Goal: Transaction & Acquisition: Purchase product/service

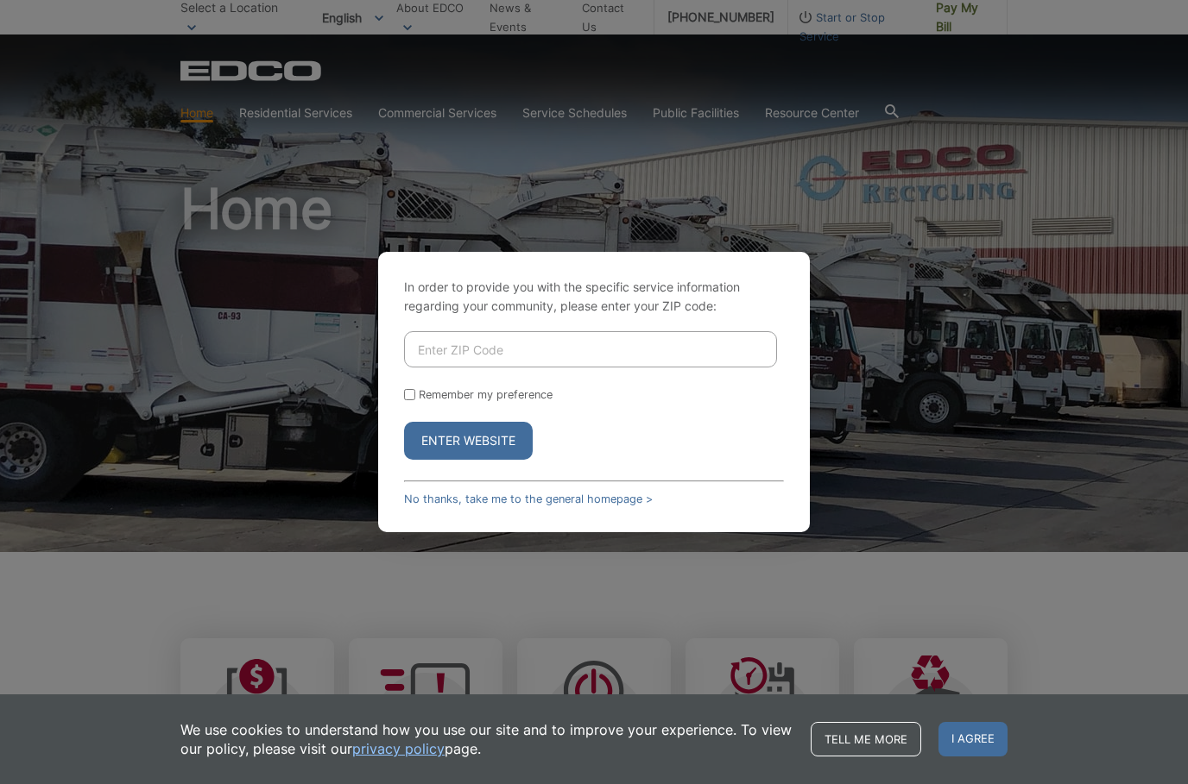
click at [449, 343] on input "Enter ZIP Code" at bounding box center [590, 349] width 373 height 36
type input "91950"
click at [449, 448] on button "Enter Website" at bounding box center [468, 441] width 129 height 38
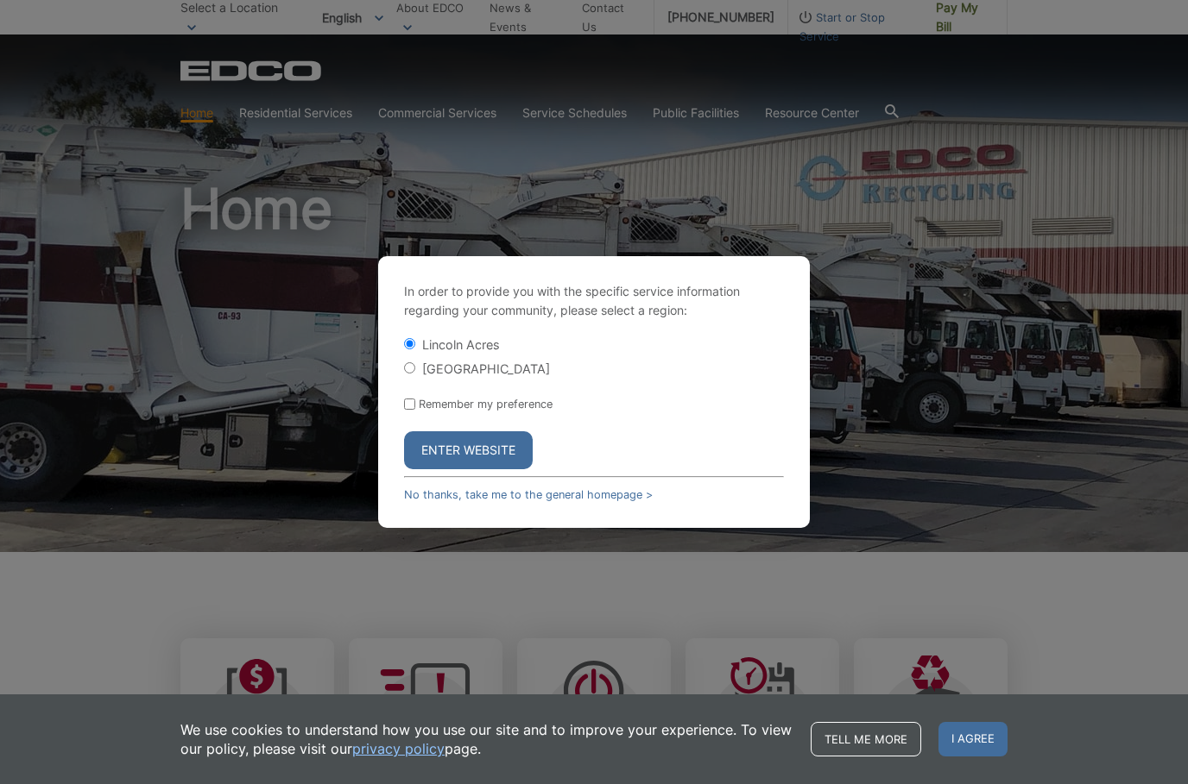
click at [409, 365] on input "[GEOGRAPHIC_DATA]" at bounding box center [409, 367] width 11 height 11
radio input "true"
click at [444, 435] on button "Enter Website" at bounding box center [468, 451] width 129 height 38
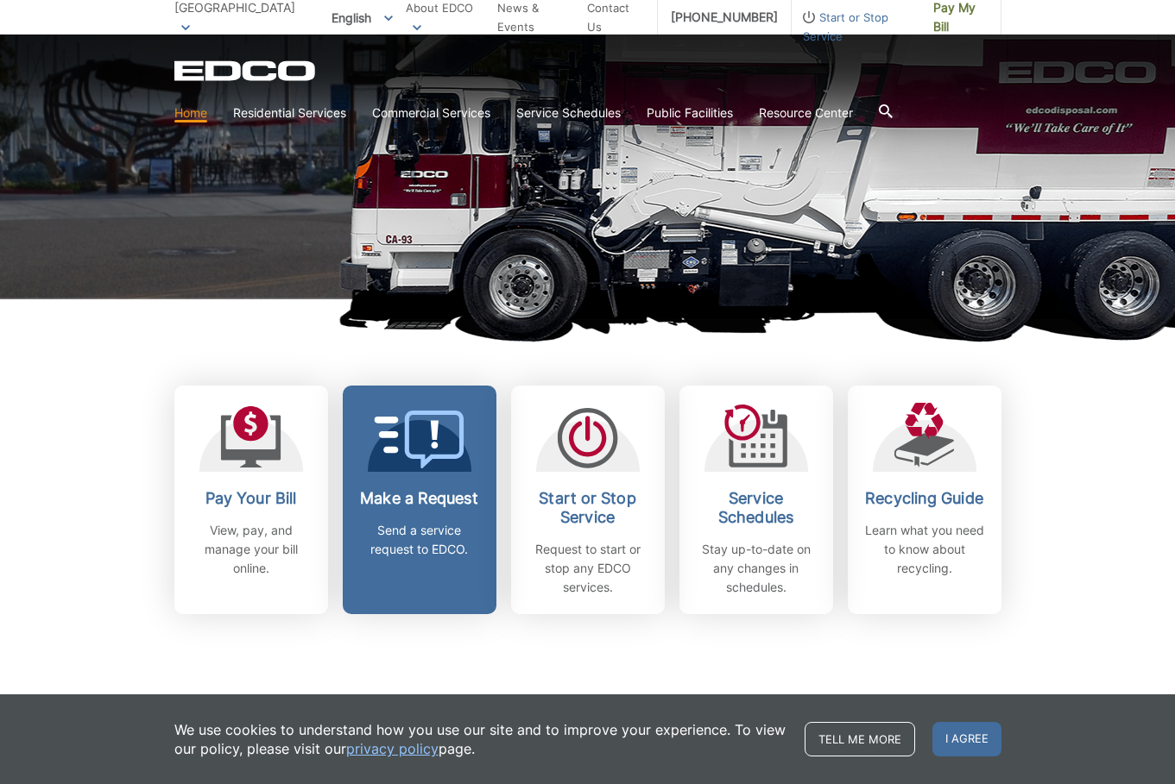
scroll to position [259, 0]
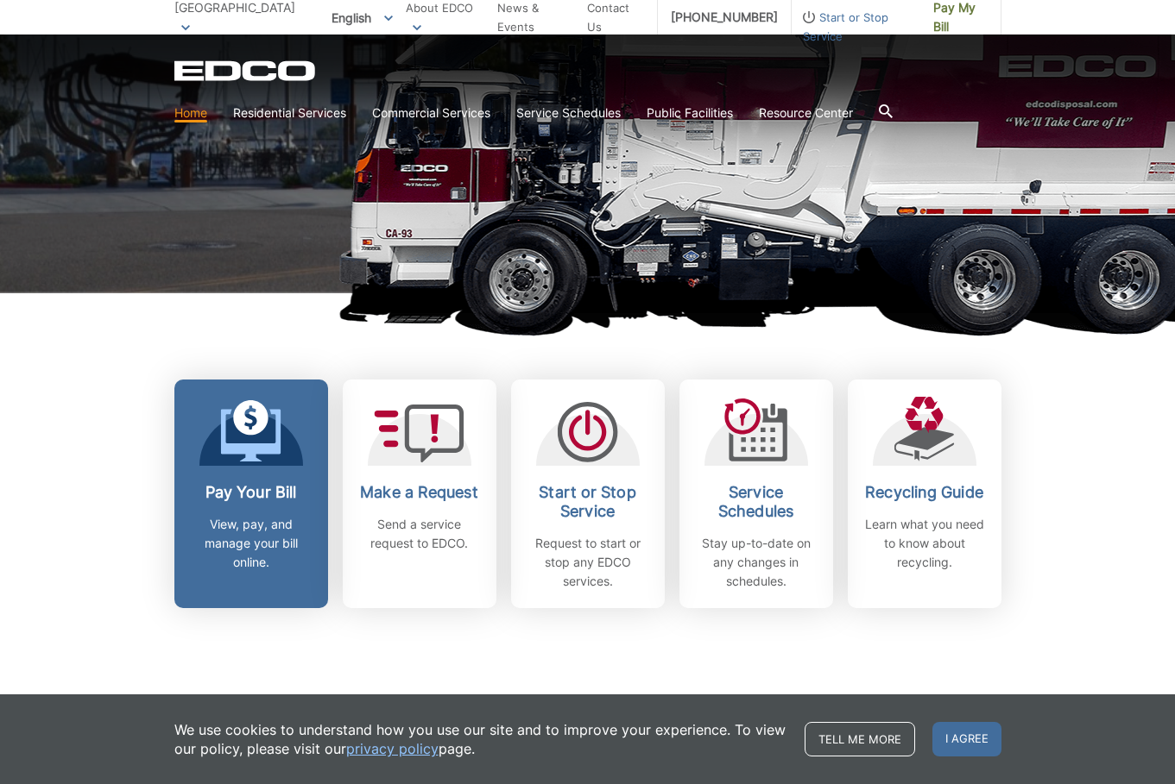
click at [277, 476] on link "Pay Your Bill View, pay, and manage your bill online." at bounding box center [251, 494] width 154 height 229
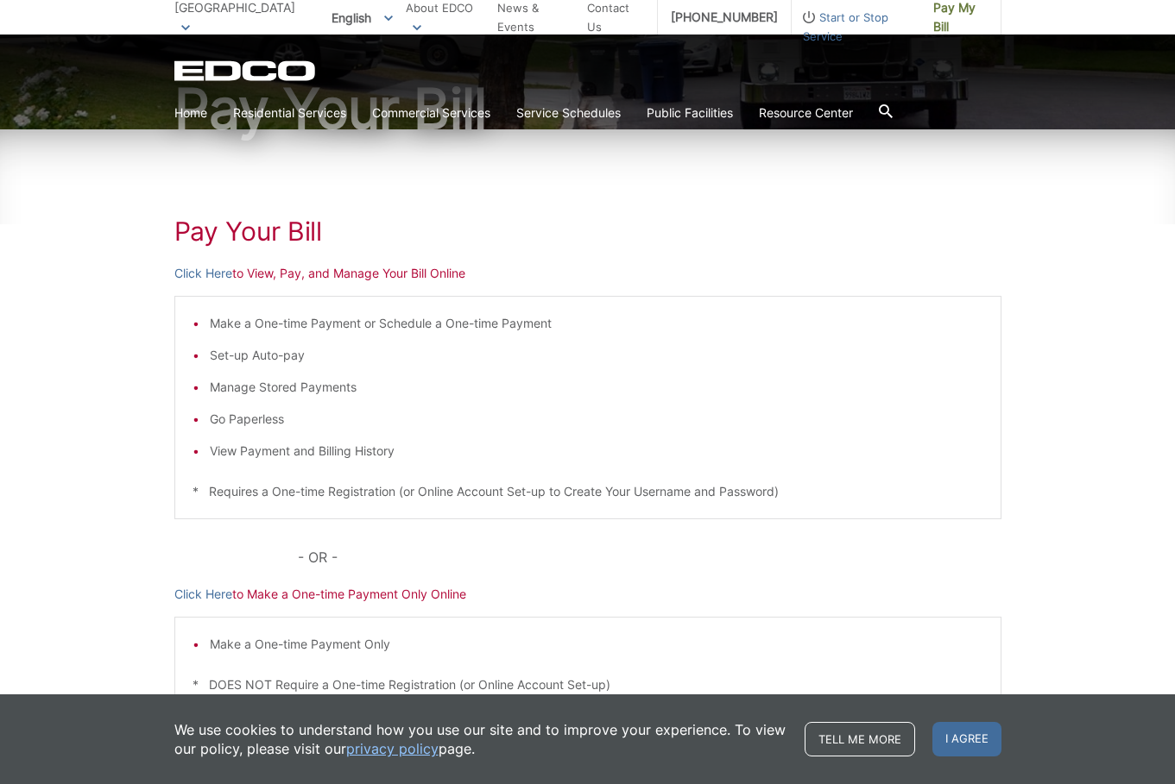
scroll to position [259, 0]
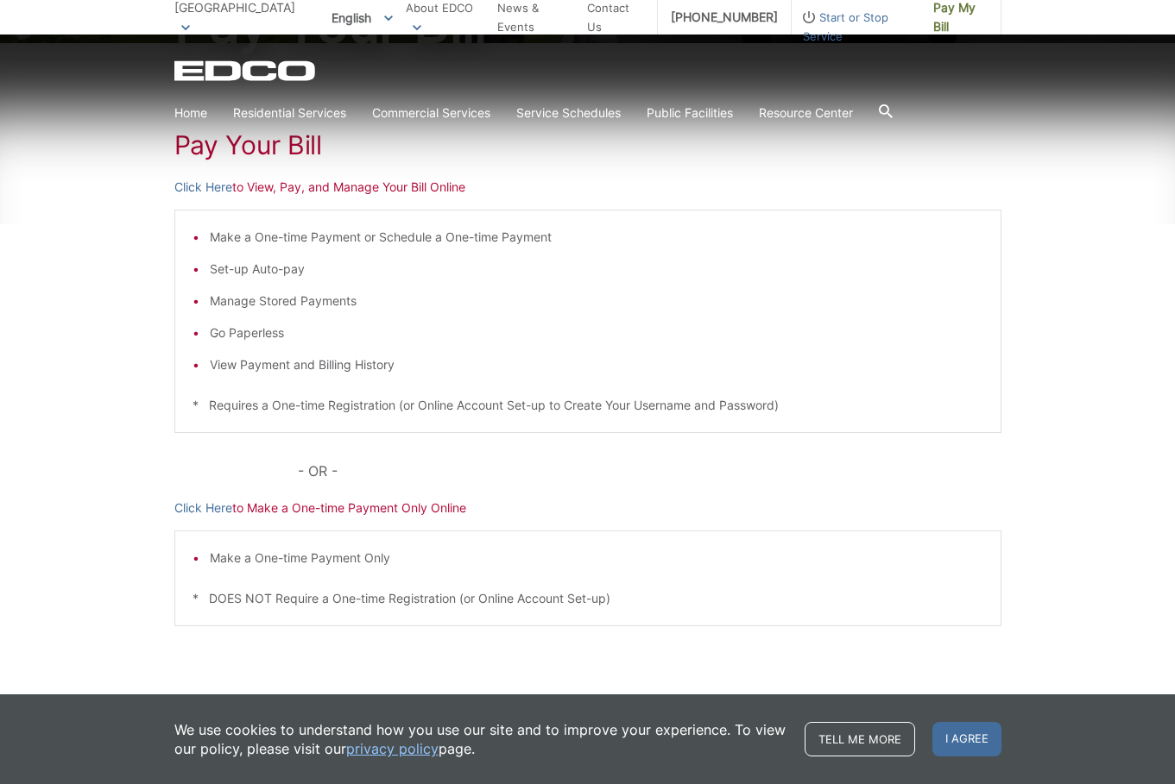
click at [366, 186] on p "Click Here to View, Pay, and Manage Your Bill Online" at bounding box center [587, 187] width 827 height 19
click at [295, 186] on p "Click Here to View, Pay, and Manage Your Bill Online" at bounding box center [587, 187] width 827 height 19
click at [224, 177] on div "Pay Your Bill Click Here to View, Pay, and Manage Your Bill Online Make a One-t…" at bounding box center [587, 391] width 827 height 696
click at [243, 181] on p "Click Here to View, Pay, and Manage Your Bill Online" at bounding box center [587, 187] width 827 height 19
click at [583, 475] on p "- OR -" at bounding box center [649, 471] width 703 height 24
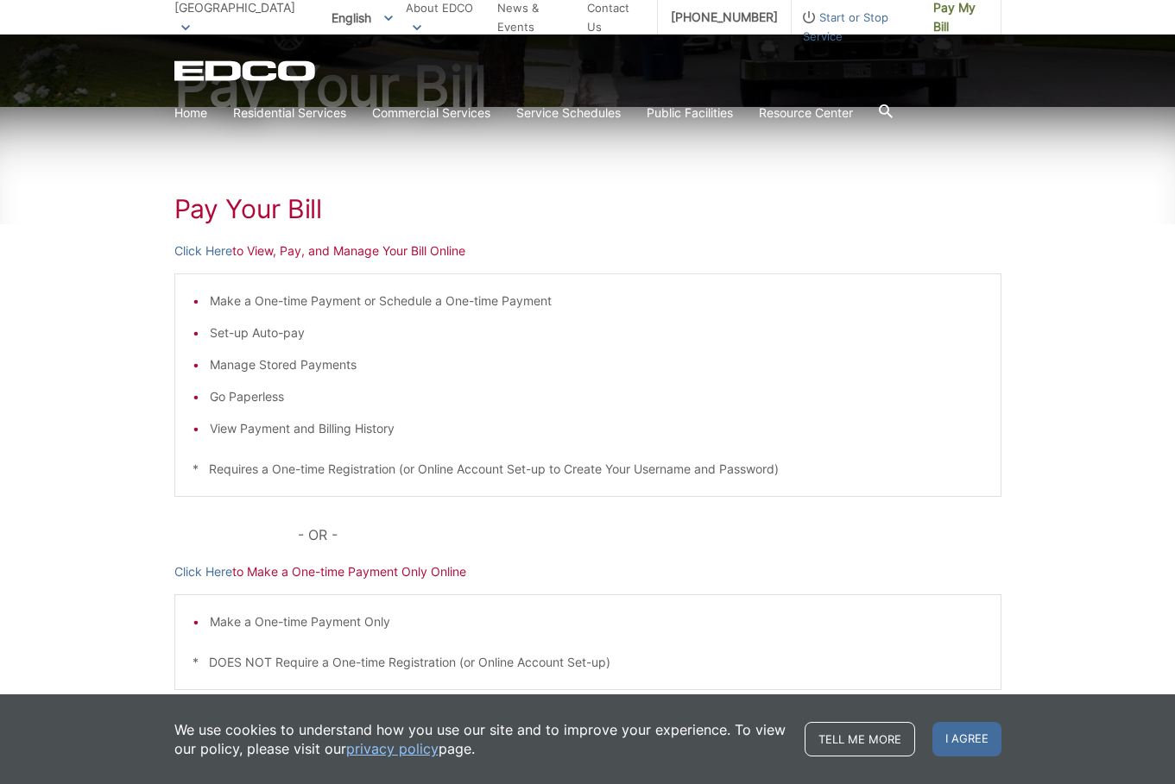
scroll to position [86, 0]
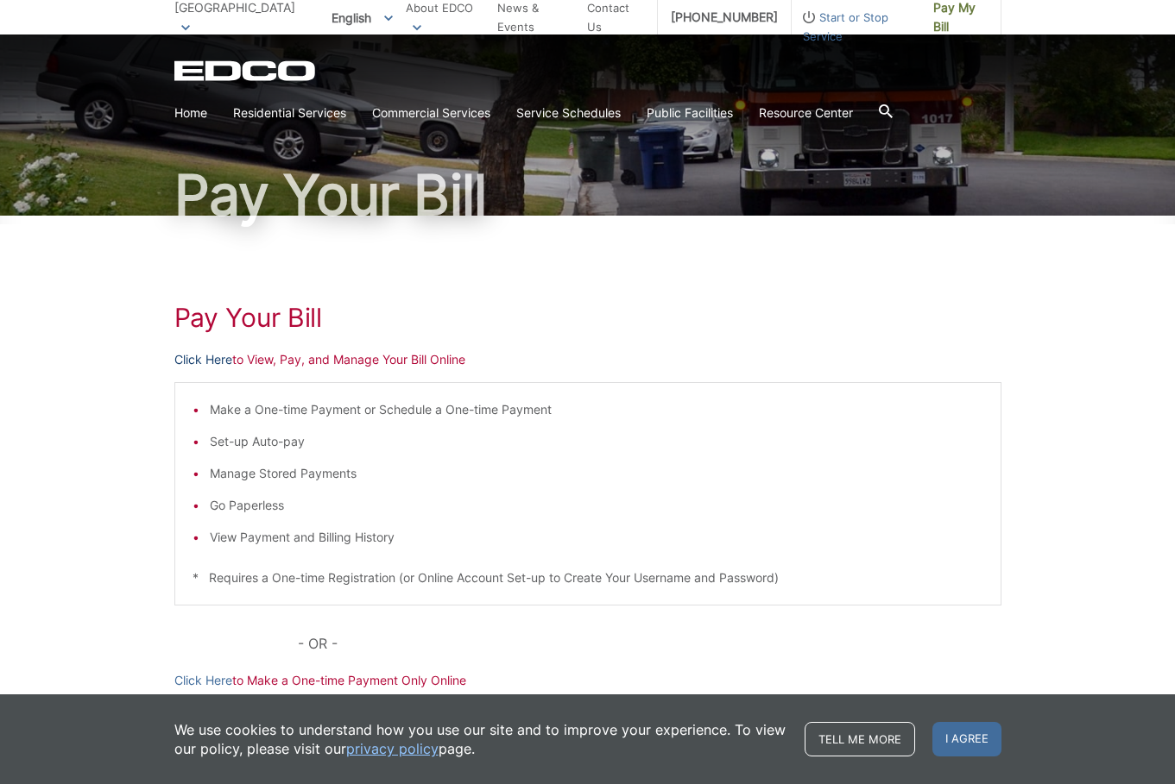
click at [207, 359] on link "Click Here" at bounding box center [203, 359] width 58 height 19
